Goal: Entertainment & Leisure: Browse casually

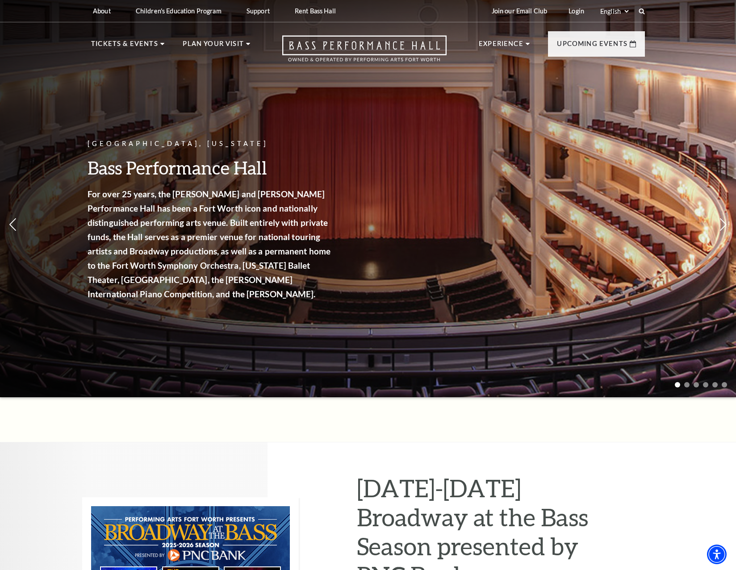
drag, startPoint x: 658, startPoint y: 453, endPoint x: 564, endPoint y: 286, distance: 191.5
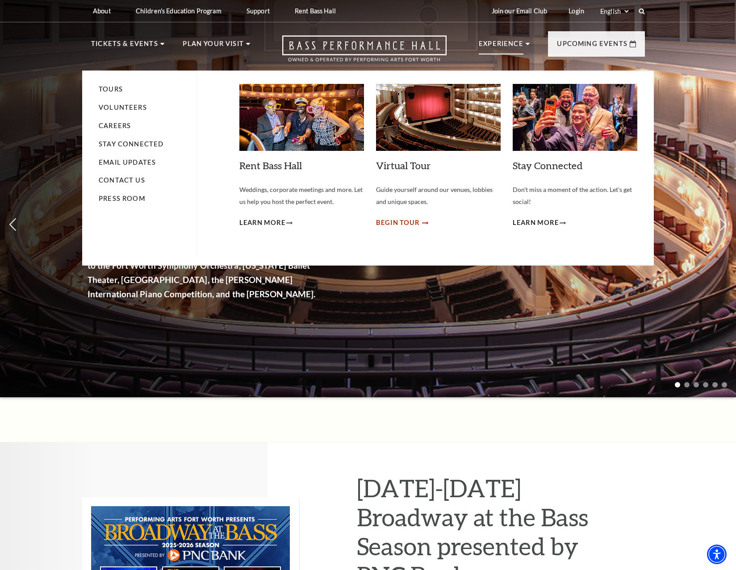
click at [388, 222] on span "Begin Tour" at bounding box center [398, 222] width 44 height 11
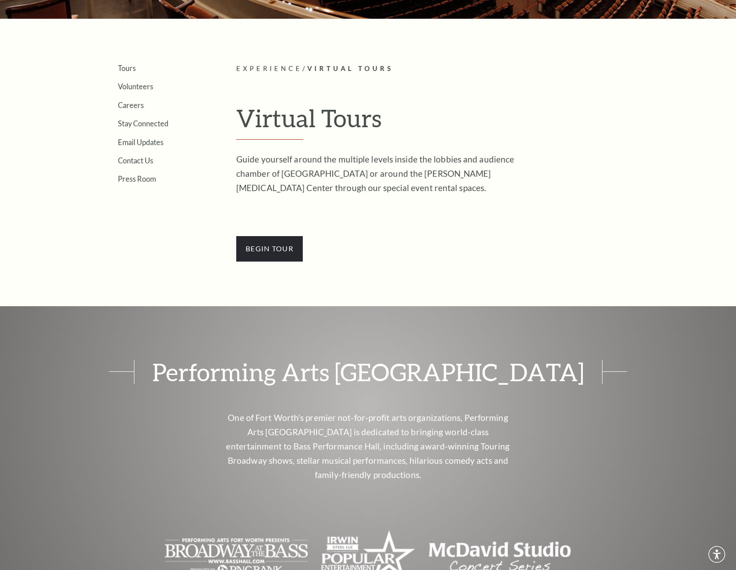
scroll to position [268, 0]
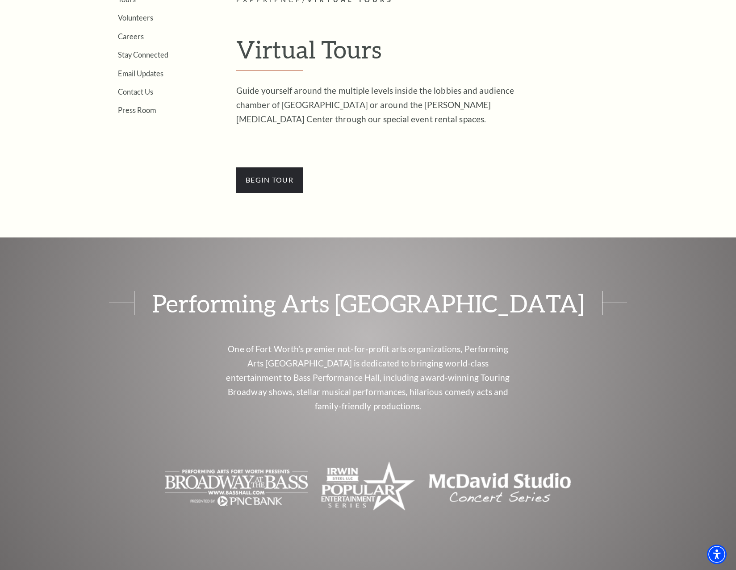
click at [284, 193] on div "Search Tours Volunteers Careers Stay Connected Email Updates Contact Us Press R…" at bounding box center [368, 263] width 736 height 1073
click at [277, 186] on span "BEGin Tour" at bounding box center [269, 179] width 67 height 25
